Goal: Information Seeking & Learning: Learn about a topic

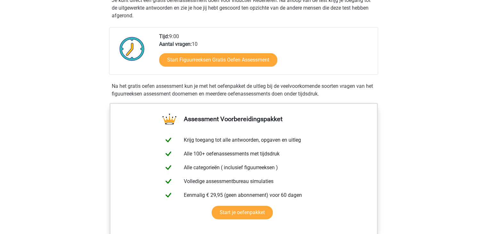
scroll to position [141, 0]
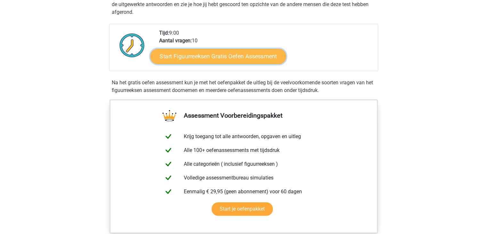
click at [226, 61] on link "Start Figuurreeksen Gratis Oefen Assessment" at bounding box center [218, 55] width 136 height 15
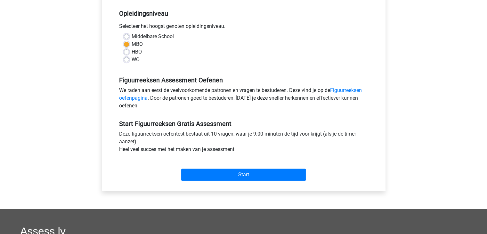
scroll to position [141, 0]
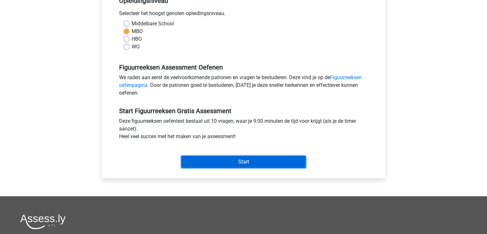
click at [242, 158] on input "Start" at bounding box center [243, 162] width 125 height 12
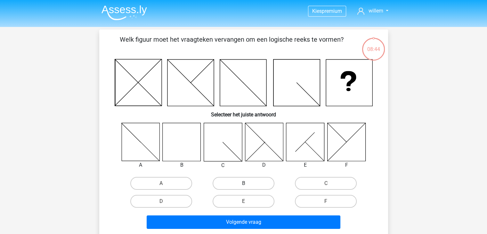
click at [238, 182] on label "B" at bounding box center [244, 183] width 62 height 13
click at [244, 183] on input "B" at bounding box center [246, 185] width 4 height 4
radio input "true"
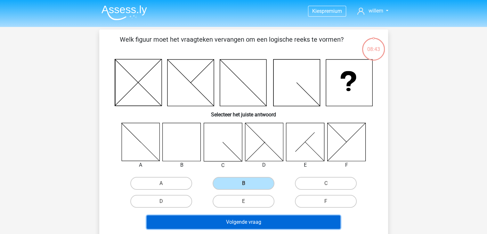
click at [243, 219] on button "Volgende vraag" at bounding box center [244, 221] width 194 height 13
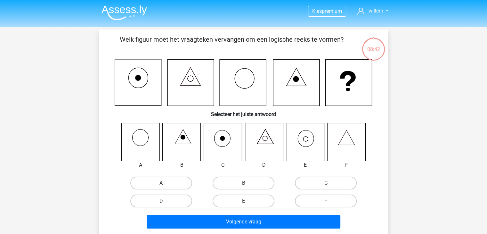
scroll to position [29, 0]
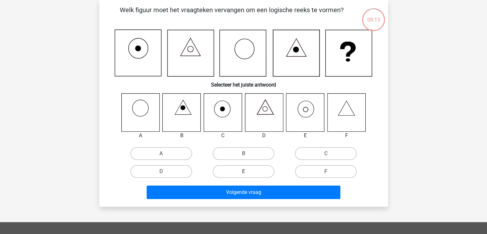
click at [241, 173] on label "E" at bounding box center [244, 171] width 62 height 13
click at [244, 173] on input "E" at bounding box center [246, 173] width 4 height 4
radio input "true"
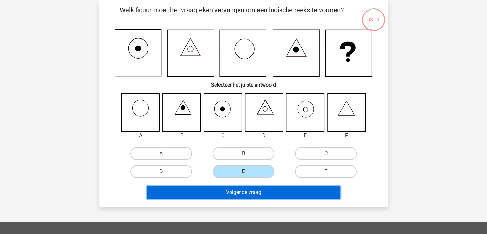
click at [241, 190] on button "Volgende vraag" at bounding box center [244, 192] width 194 height 13
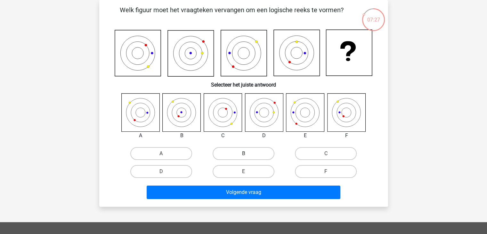
click at [232, 153] on label "B" at bounding box center [244, 153] width 62 height 13
click at [244, 154] on input "B" at bounding box center [246, 156] width 4 height 4
radio input "true"
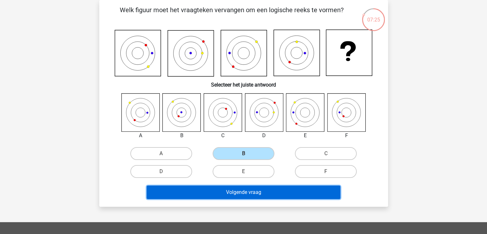
click at [236, 190] on button "Volgende vraag" at bounding box center [244, 192] width 194 height 13
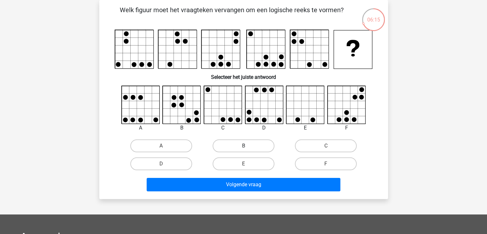
click at [240, 146] on label "B" at bounding box center [244, 145] width 62 height 13
click at [244, 146] on input "B" at bounding box center [246, 148] width 4 height 4
radio input "true"
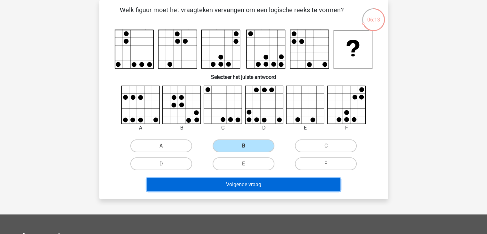
click at [239, 184] on button "Volgende vraag" at bounding box center [244, 184] width 194 height 13
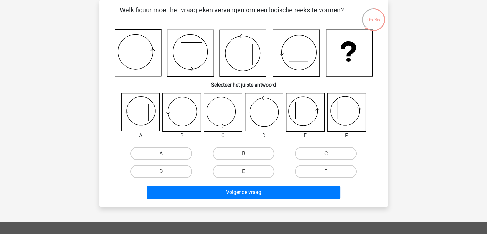
click at [158, 154] on label "A" at bounding box center [161, 153] width 62 height 13
click at [161, 154] on input "A" at bounding box center [163, 156] width 4 height 4
radio input "true"
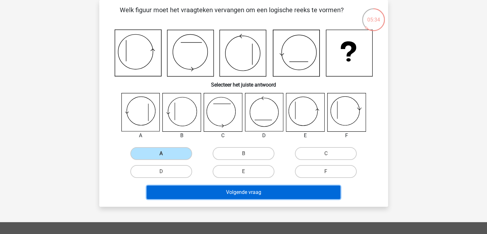
click at [241, 189] on button "Volgende vraag" at bounding box center [244, 192] width 194 height 13
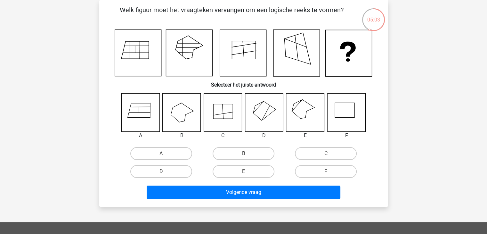
click at [246, 154] on input "B" at bounding box center [246, 156] width 4 height 4
radio input "true"
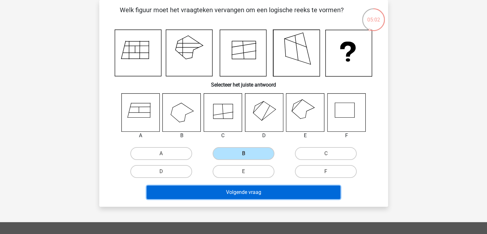
click at [240, 190] on button "Volgende vraag" at bounding box center [244, 192] width 194 height 13
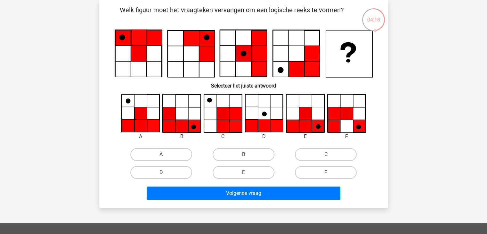
click at [322, 172] on label "F" at bounding box center [326, 172] width 62 height 13
click at [326, 172] on input "F" at bounding box center [328, 174] width 4 height 4
radio input "true"
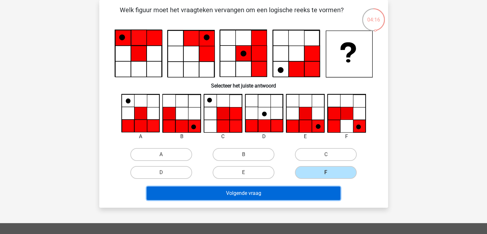
click at [247, 193] on button "Volgende vraag" at bounding box center [244, 193] width 194 height 13
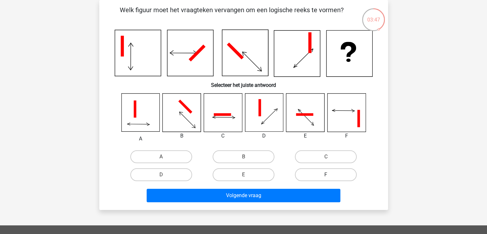
click at [326, 173] on label "F" at bounding box center [326, 174] width 62 height 13
click at [326, 175] on input "F" at bounding box center [328, 177] width 4 height 4
radio input "true"
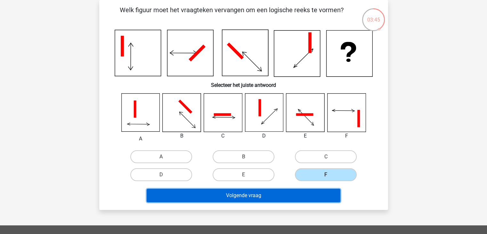
click at [244, 194] on button "Volgende vraag" at bounding box center [244, 195] width 194 height 13
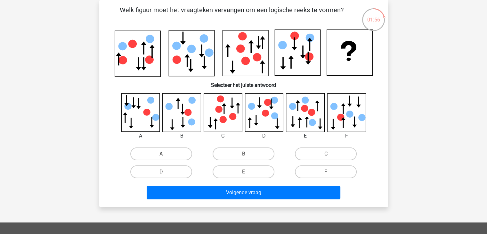
click at [244, 172] on input "E" at bounding box center [246, 174] width 4 height 4
radio input "true"
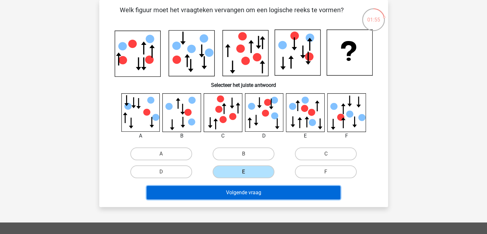
click at [241, 192] on button "Volgende vraag" at bounding box center [244, 192] width 194 height 13
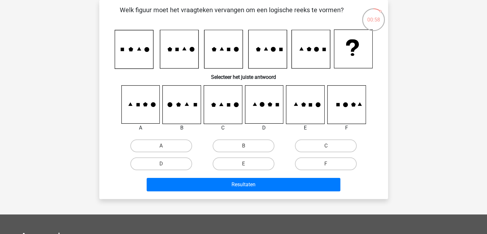
click at [244, 164] on input "E" at bounding box center [246, 166] width 4 height 4
radio input "true"
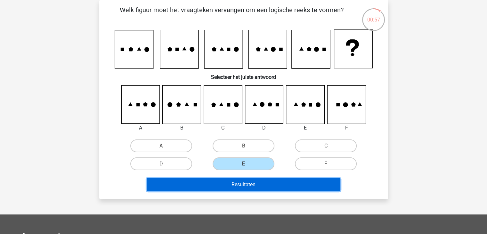
click at [241, 182] on button "Resultaten" at bounding box center [244, 184] width 194 height 13
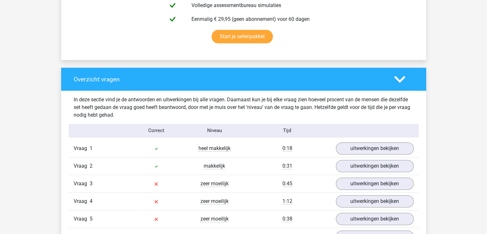
scroll to position [423, 0]
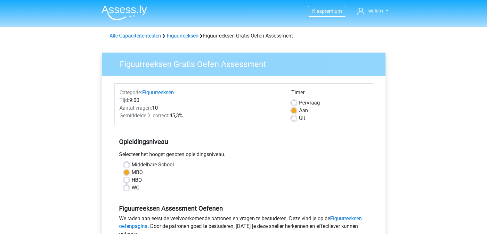
scroll to position [141, 0]
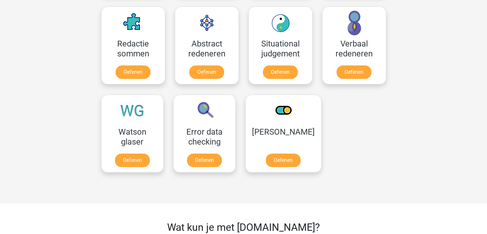
scroll to position [474, 0]
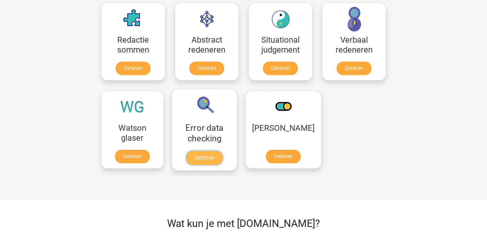
click at [208, 161] on link "Oefenen" at bounding box center [204, 158] width 37 height 14
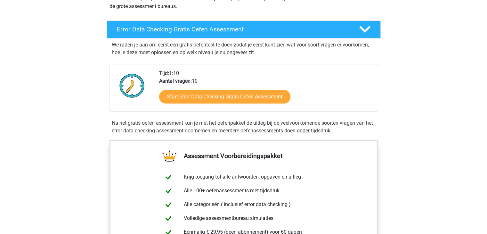
scroll to position [103, 0]
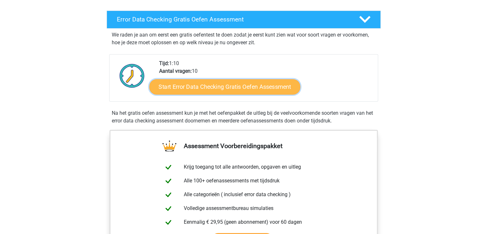
click at [217, 83] on link "Start Error Data Checking Gratis Oefen Assessment" at bounding box center [224, 86] width 151 height 15
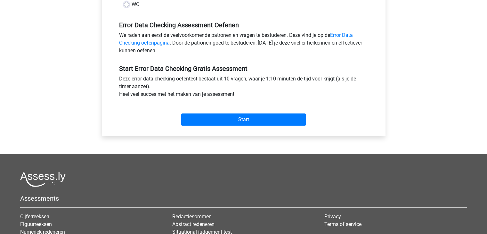
scroll to position [205, 0]
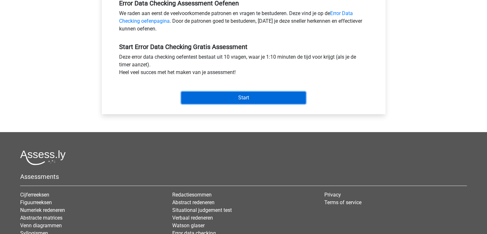
click at [245, 102] on input "Start" at bounding box center [243, 98] width 125 height 12
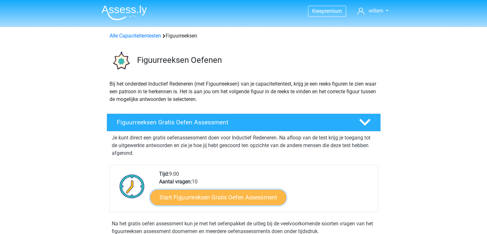
click at [199, 198] on link "Start Figuurreeksen Gratis Oefen Assessment" at bounding box center [218, 196] width 136 height 15
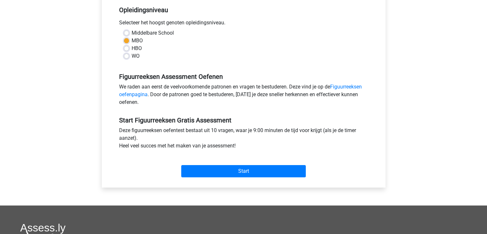
scroll to position [141, 0]
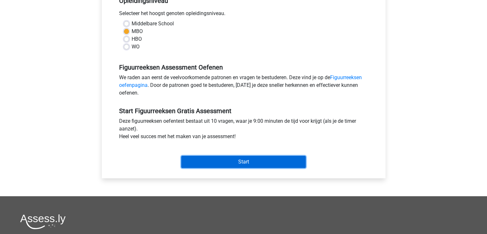
click at [240, 162] on input "Start" at bounding box center [243, 162] width 125 height 12
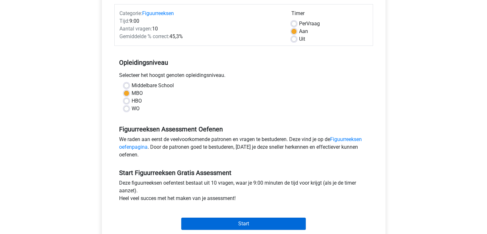
scroll to position [26, 0]
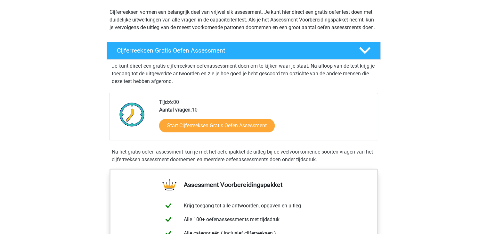
scroll to position [77, 0]
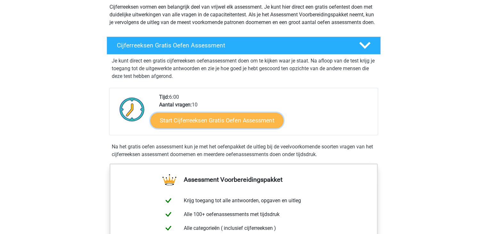
click at [198, 127] on link "Start Cijferreeksen Gratis Oefen Assessment" at bounding box center [217, 119] width 133 height 15
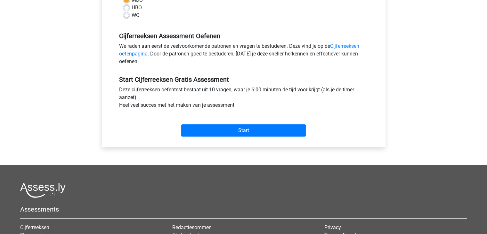
scroll to position [179, 0]
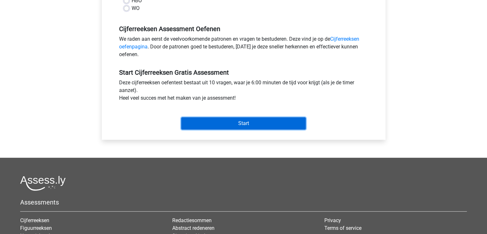
click at [232, 123] on input "Start" at bounding box center [243, 123] width 125 height 12
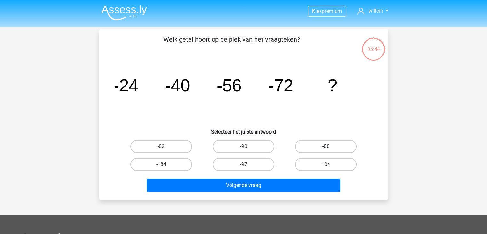
click at [321, 142] on label "-88" at bounding box center [326, 146] width 62 height 13
click at [326, 146] on input "-88" at bounding box center [328, 148] width 4 height 4
radio input "true"
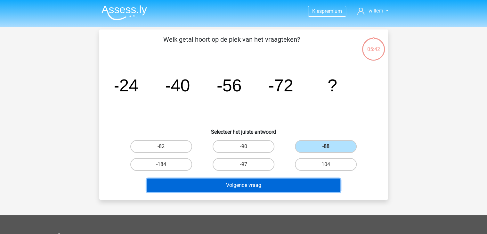
click at [262, 182] on button "Volgende vraag" at bounding box center [244, 185] width 194 height 13
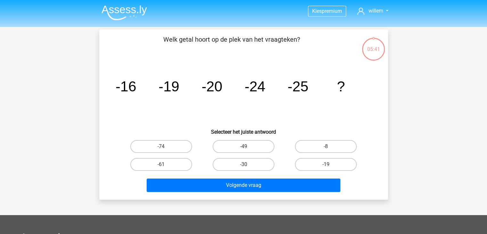
scroll to position [29, 0]
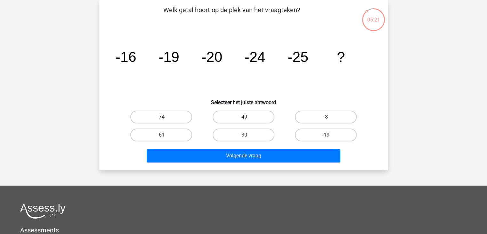
click at [245, 135] on input "-30" at bounding box center [246, 137] width 4 height 4
radio input "true"
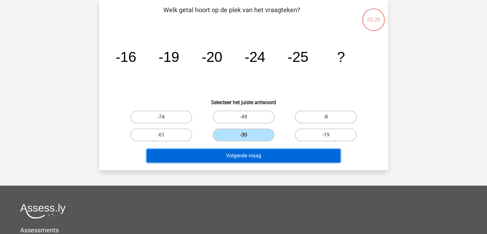
click at [246, 152] on button "Volgende vraag" at bounding box center [244, 155] width 194 height 13
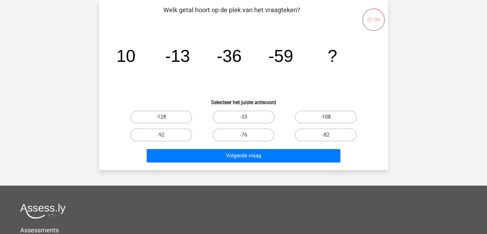
click at [324, 119] on label "-108" at bounding box center [326, 117] width 62 height 13
click at [326, 119] on input "-108" at bounding box center [328, 119] width 4 height 4
radio input "true"
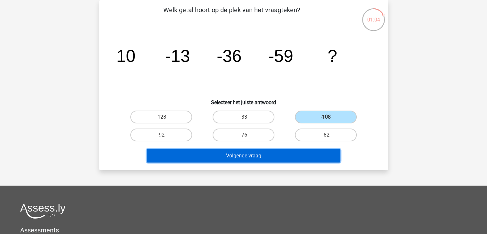
click at [230, 154] on button "Volgende vraag" at bounding box center [244, 155] width 194 height 13
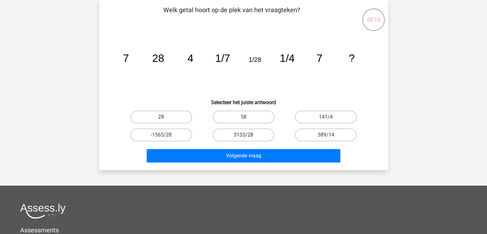
click at [238, 134] on label "3133/28" at bounding box center [244, 135] width 62 height 13
click at [244, 135] on input "3133/28" at bounding box center [246, 137] width 4 height 4
radio input "true"
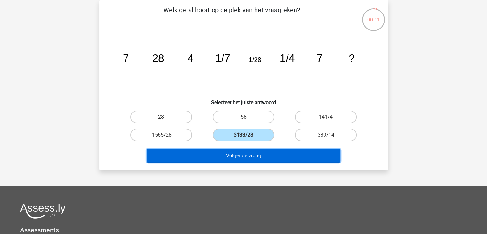
click at [241, 153] on button "Volgende vraag" at bounding box center [244, 155] width 194 height 13
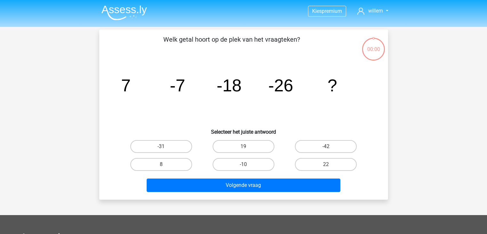
scroll to position [29, 0]
